Goal: Task Accomplishment & Management: Use online tool/utility

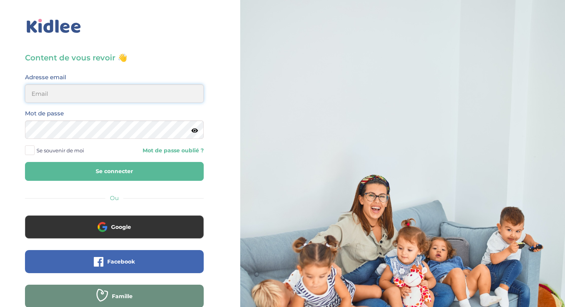
click at [175, 101] on input "email" at bounding box center [114, 93] width 179 height 18
type input "[EMAIL_ADDRESS][DOMAIN_NAME]"
click at [195, 128] on icon at bounding box center [194, 131] width 7 height 6
click at [26, 151] on span at bounding box center [30, 150] width 10 height 10
click at [0, 0] on input "Se souvenir de moi" at bounding box center [0, 0] width 0 height 0
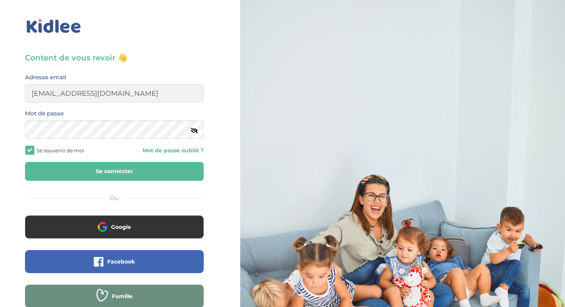
click at [70, 163] on button "Se connecter" at bounding box center [114, 171] width 179 height 19
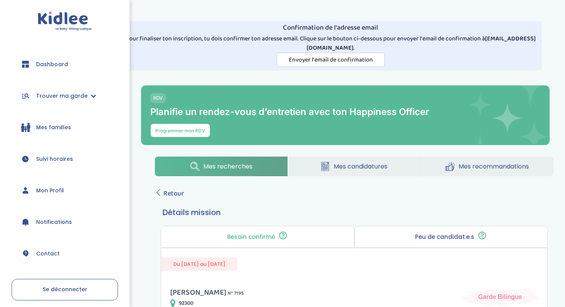
click at [73, 99] on span "Trouver ma garde" at bounding box center [62, 96] width 52 height 8
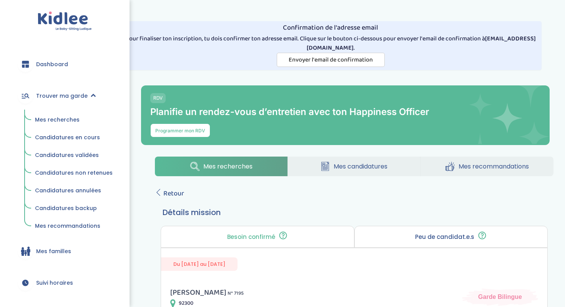
click at [63, 120] on span "Mes recherches" at bounding box center [57, 120] width 45 height 8
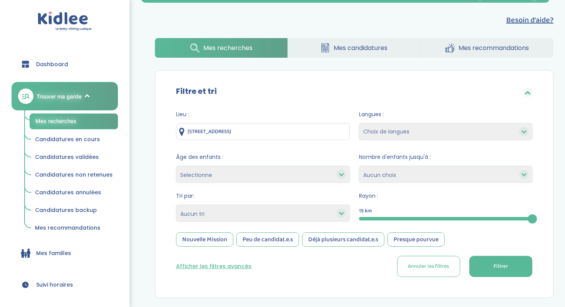
scroll to position [160, 0]
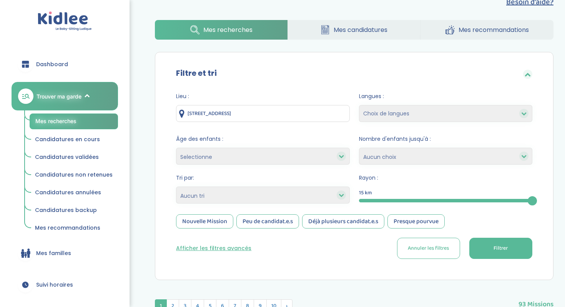
click at [419, 112] on select "Choix de langues Allemand Anglais Arabe Espagnol [GEOGRAPHIC_DATA] Russe [DEMOG…" at bounding box center [445, 113] width 173 height 17
select select "12"
select select
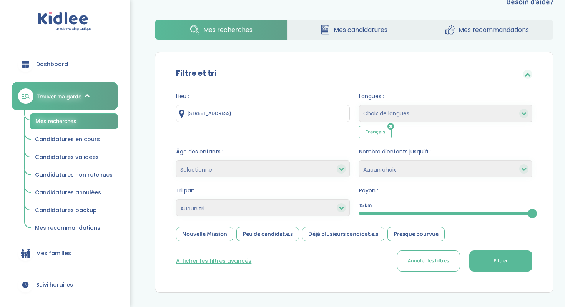
click at [396, 166] on select "1 2 3 4 Aucun choix" at bounding box center [445, 168] width 173 height 17
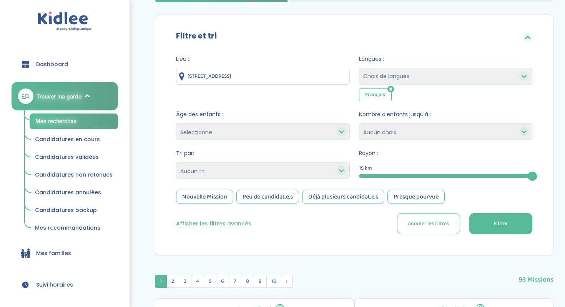
scroll to position [197, 0]
click at [337, 168] on select "Heures par semaine (croissant) Heures par semaine (décroissant) Date de démarra…" at bounding box center [262, 170] width 173 height 17
click at [504, 218] on button "Filtrer" at bounding box center [500, 223] width 63 height 21
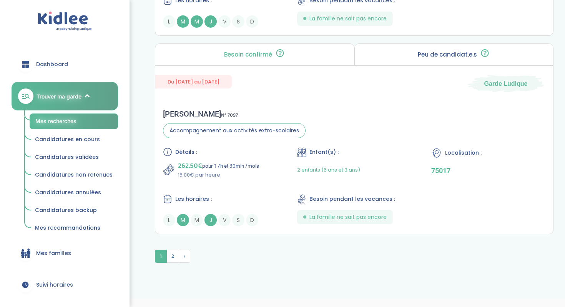
scroll to position [2235, 0]
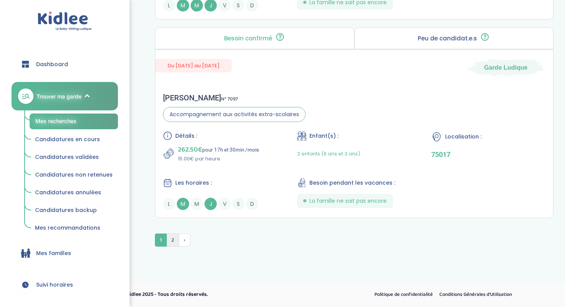
click at [174, 234] on span "2" at bounding box center [172, 239] width 13 height 13
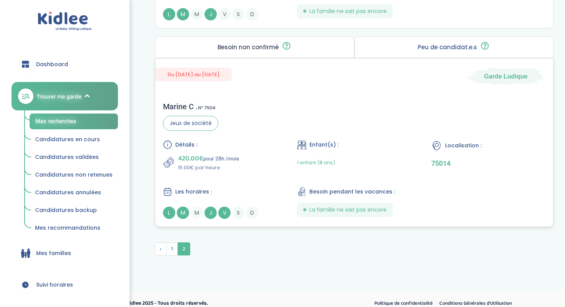
scroll to position [1648, 0]
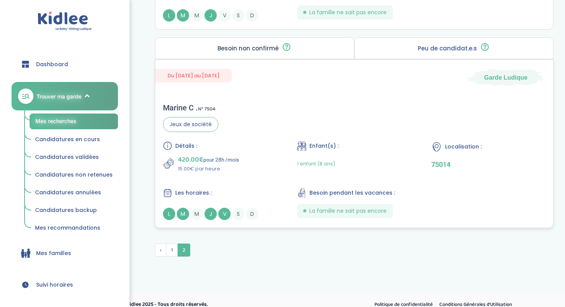
click at [345, 133] on div "Marine C . N° 7504 Jeux de société Détails : 420.00€ pour 28h /mois 15.00€ par …" at bounding box center [354, 161] width 398 height 132
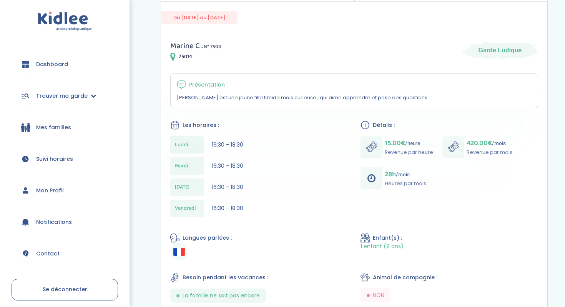
scroll to position [247, 0]
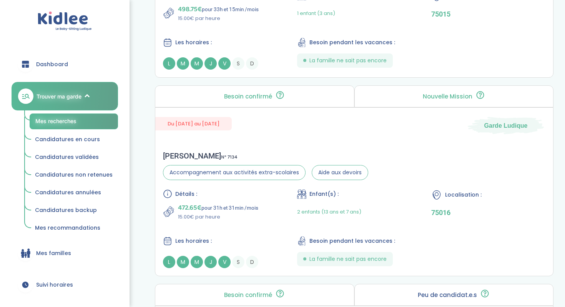
scroll to position [612, 0]
